Goal: Information Seeking & Learning: Understand process/instructions

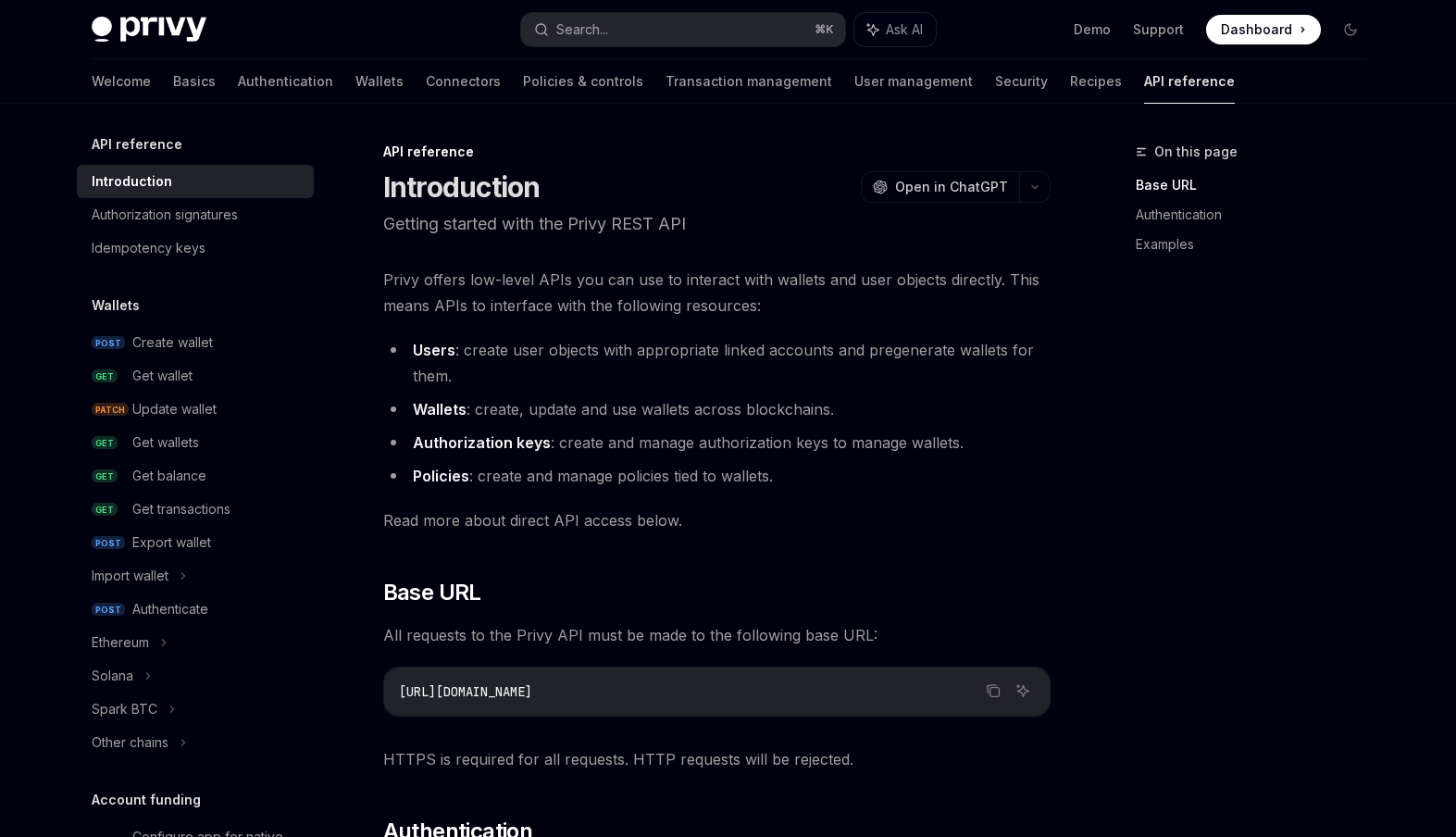
scroll to position [4599, 0]
click at [187, 333] on div "Create wallet" at bounding box center [173, 342] width 81 height 22
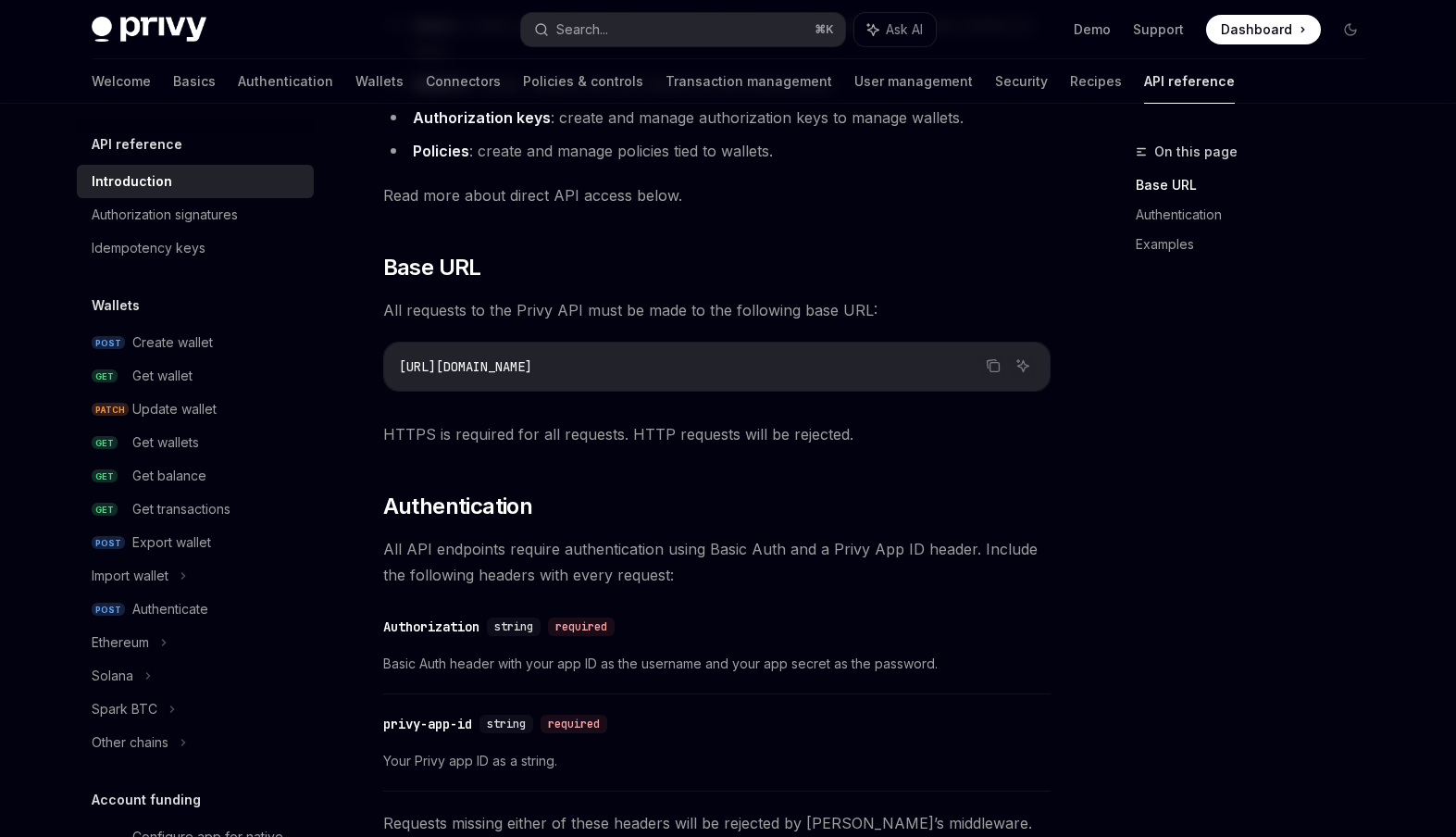
scroll to position [328, 0]
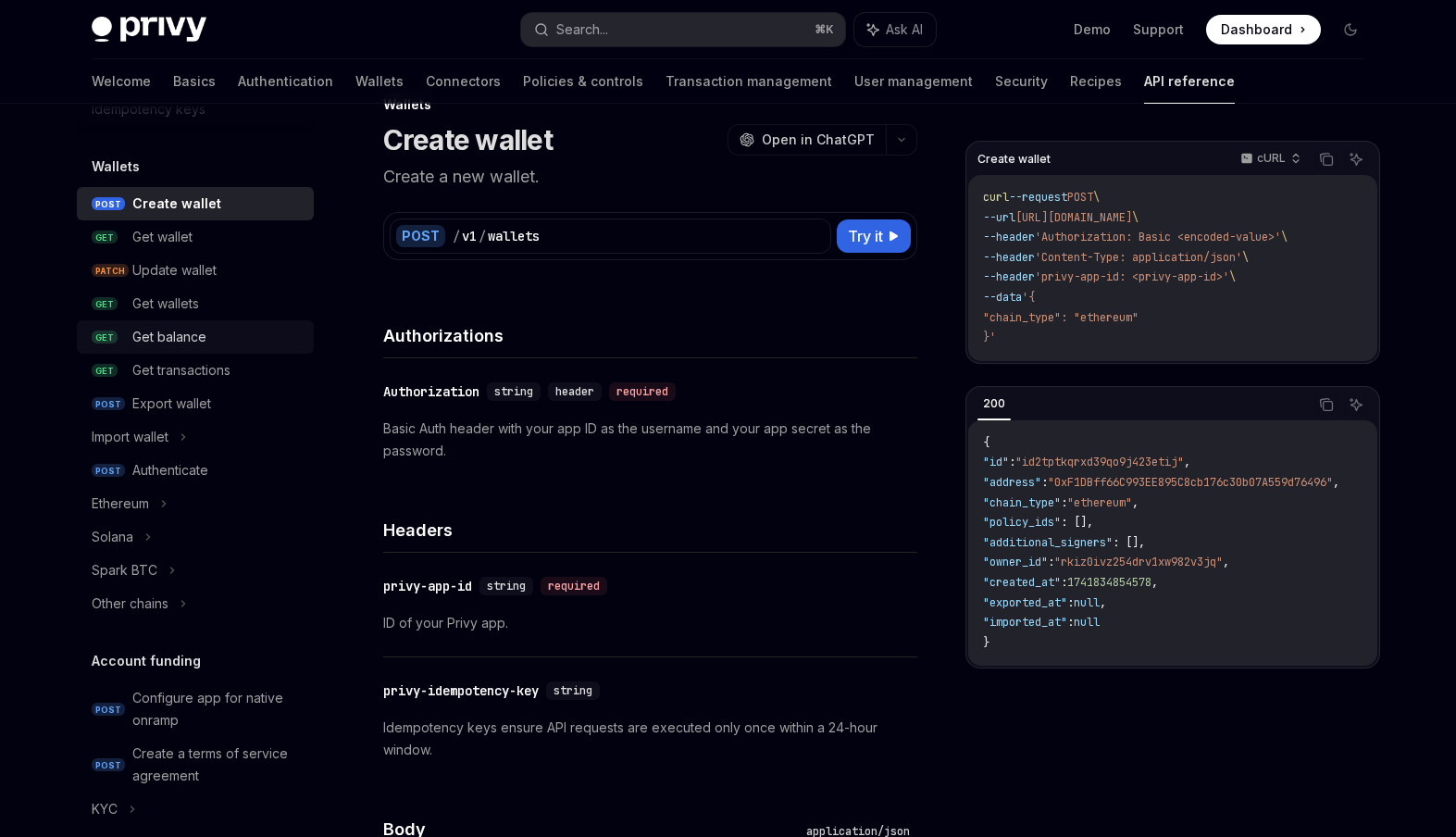
scroll to position [141, 0]
click at [175, 499] on div "Ethereum" at bounding box center [196, 501] width 237 height 34
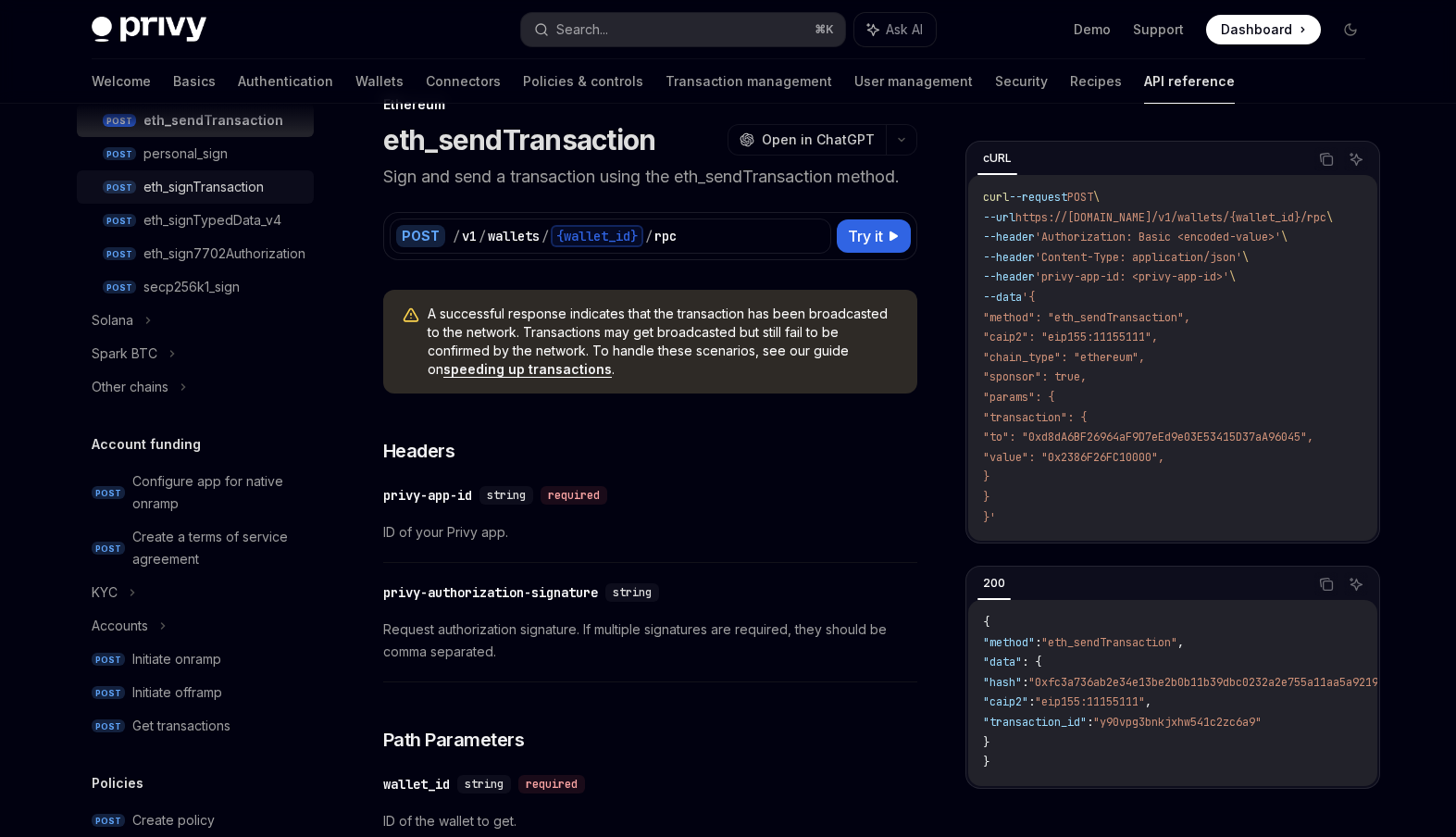
scroll to position [663, 0]
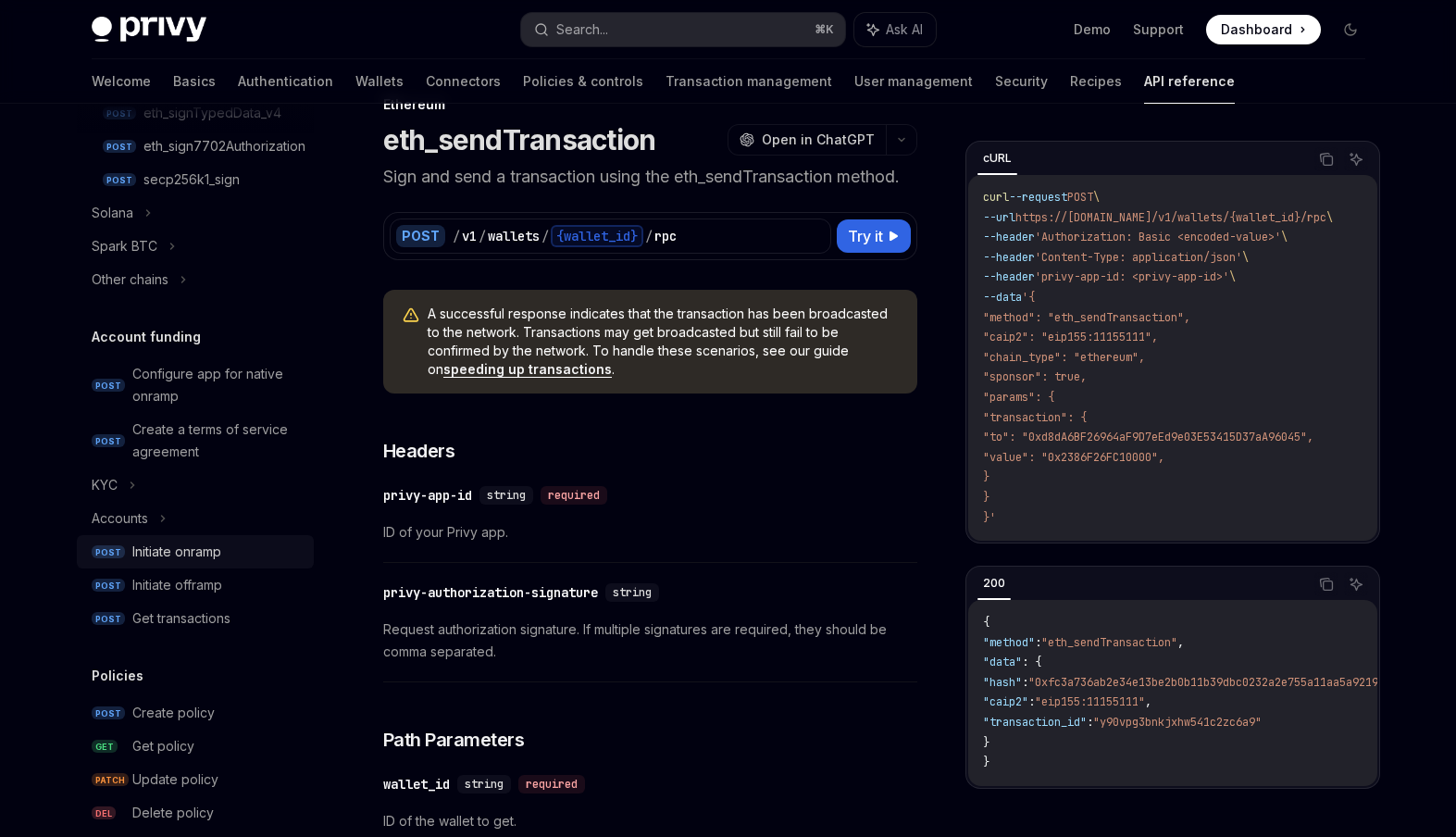
click at [220, 552] on div "Initiate onramp" at bounding box center [177, 551] width 89 height 22
type textarea "*"
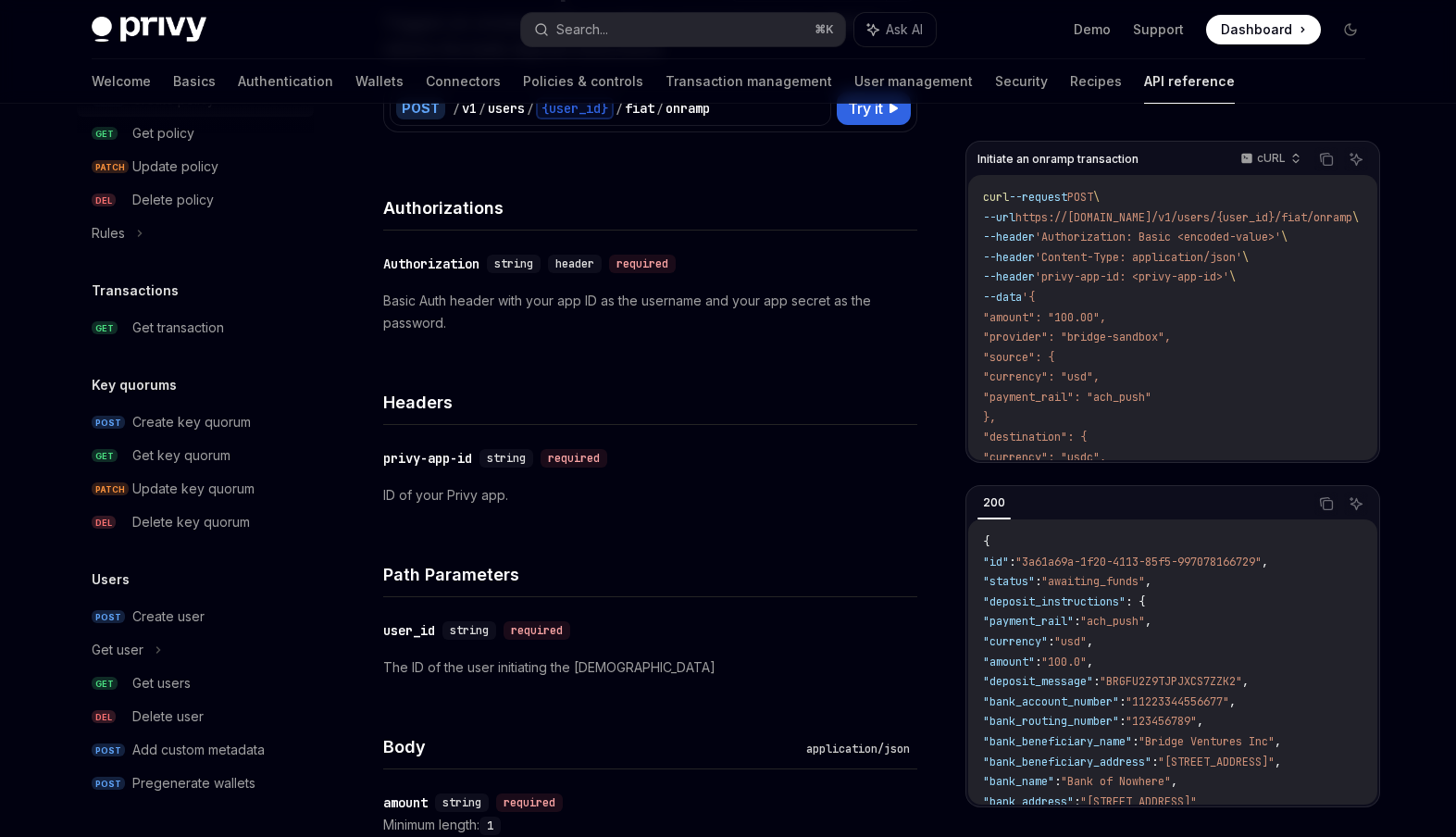
scroll to position [221, 0]
